Goal: Information Seeking & Learning: Learn about a topic

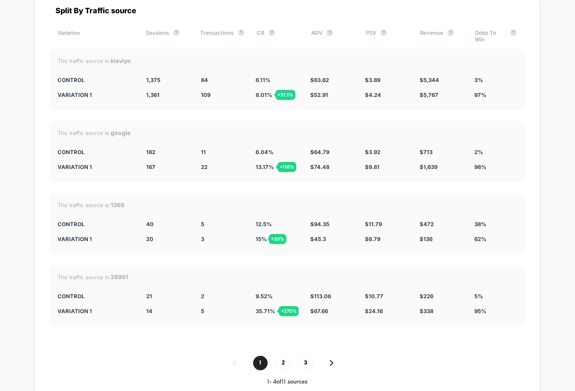
scroll to position [1703, 0]
click at [282, 360] on span "2" at bounding box center [283, 362] width 14 height 14
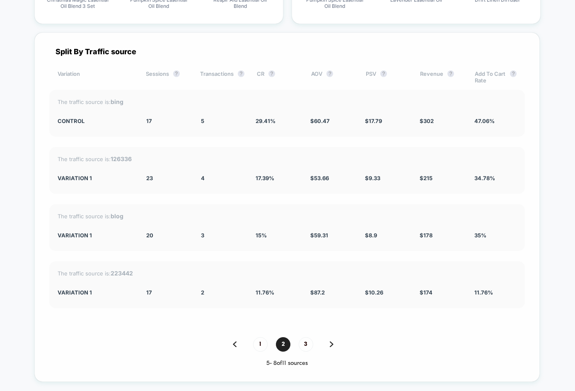
scroll to position [1662, 0]
click at [262, 348] on span "1" at bounding box center [260, 344] width 14 height 14
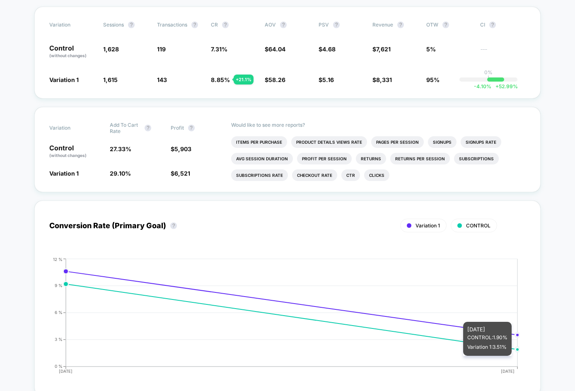
scroll to position [0, 0]
